Goal: Task Accomplishment & Management: Complete application form

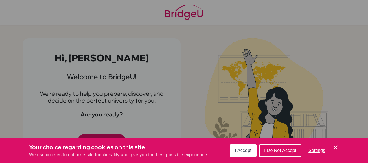
click at [242, 156] on button "I Accept" at bounding box center [243, 150] width 27 height 13
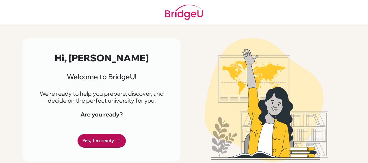
click at [99, 141] on link "Yes, I'm ready" at bounding box center [102, 141] width 48 height 14
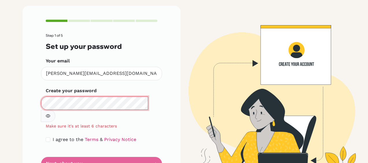
scroll to position [34, 0]
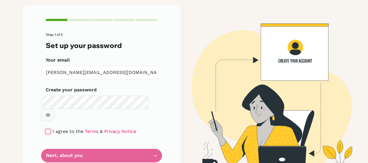
click at [46, 129] on input "checkbox" at bounding box center [48, 131] width 5 height 5
checkbox input "true"
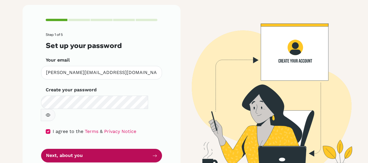
click at [72, 149] on button "Next, about you" at bounding box center [101, 156] width 121 height 14
